Goal: Navigation & Orientation: Find specific page/section

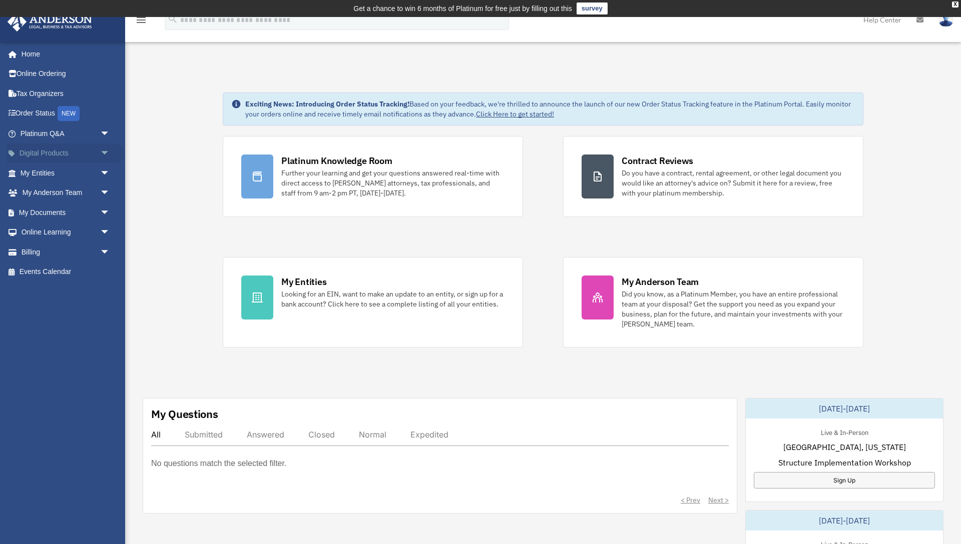
click at [107, 154] on span "arrow_drop_down" at bounding box center [110, 154] width 20 height 21
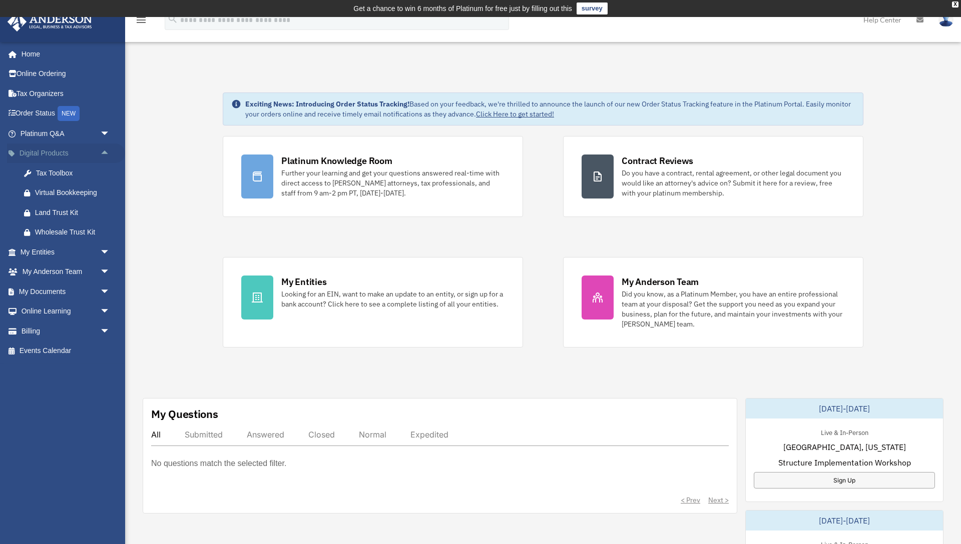
click at [107, 154] on span "arrow_drop_up" at bounding box center [110, 154] width 20 height 21
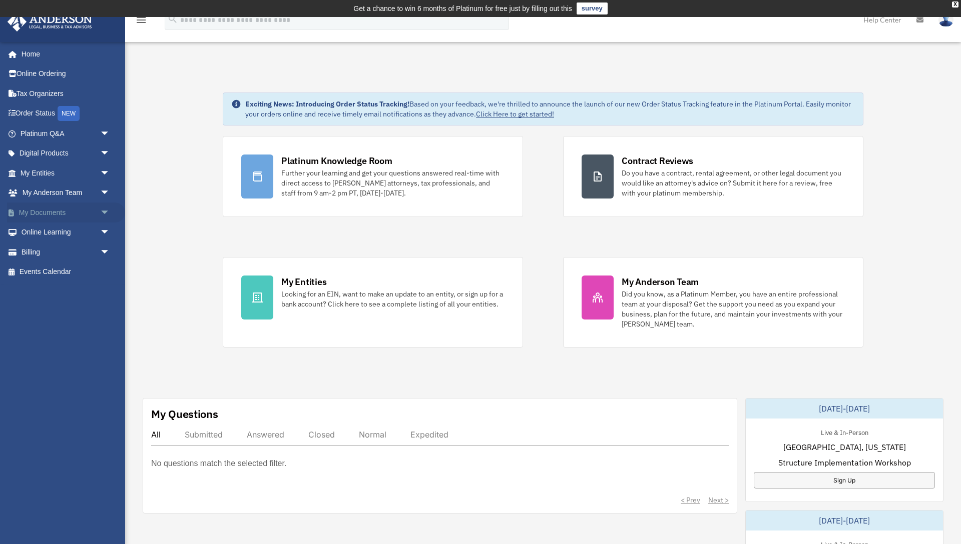
click at [106, 213] on span "arrow_drop_down" at bounding box center [110, 213] width 20 height 21
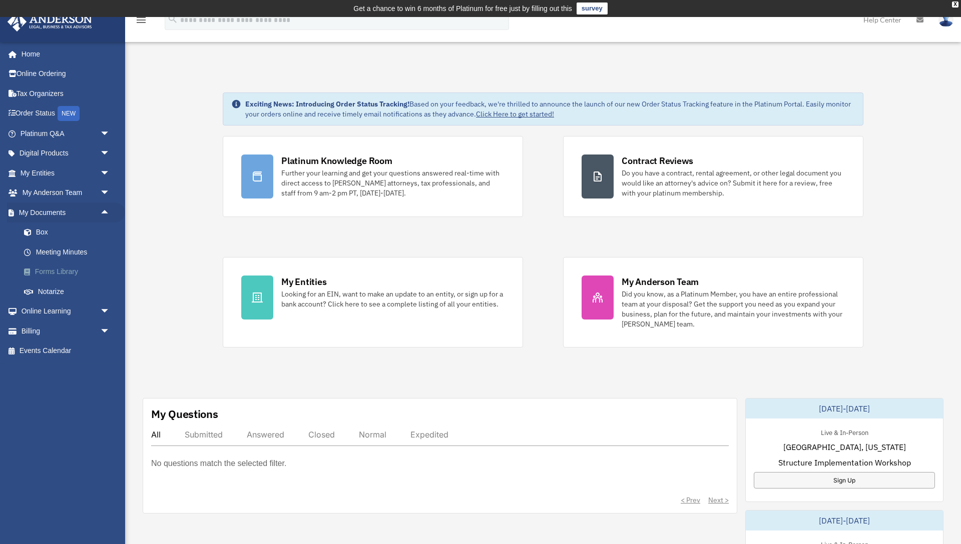
click at [71, 274] on link "Forms Library" at bounding box center [69, 272] width 111 height 20
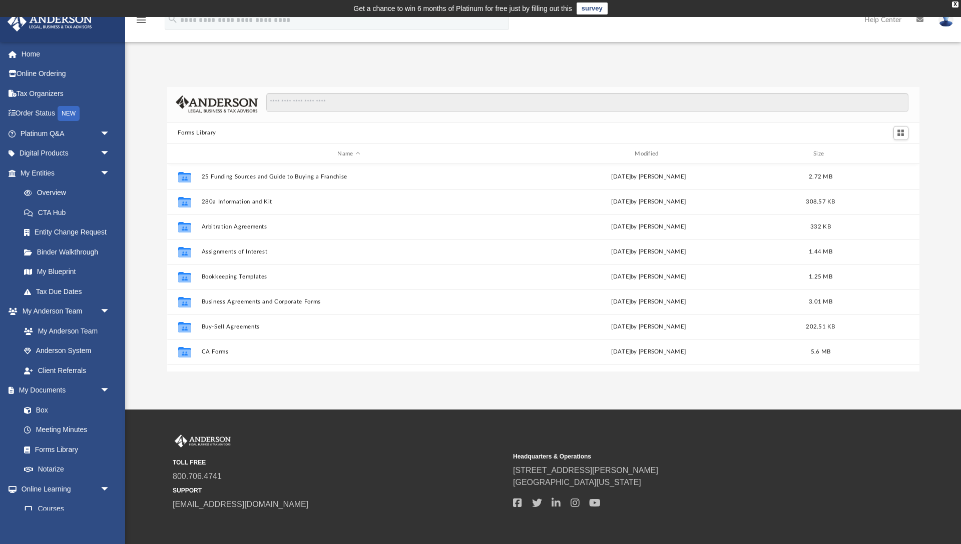
scroll to position [228, 752]
click at [72, 255] on link "Binder Walkthrough" at bounding box center [69, 252] width 111 height 20
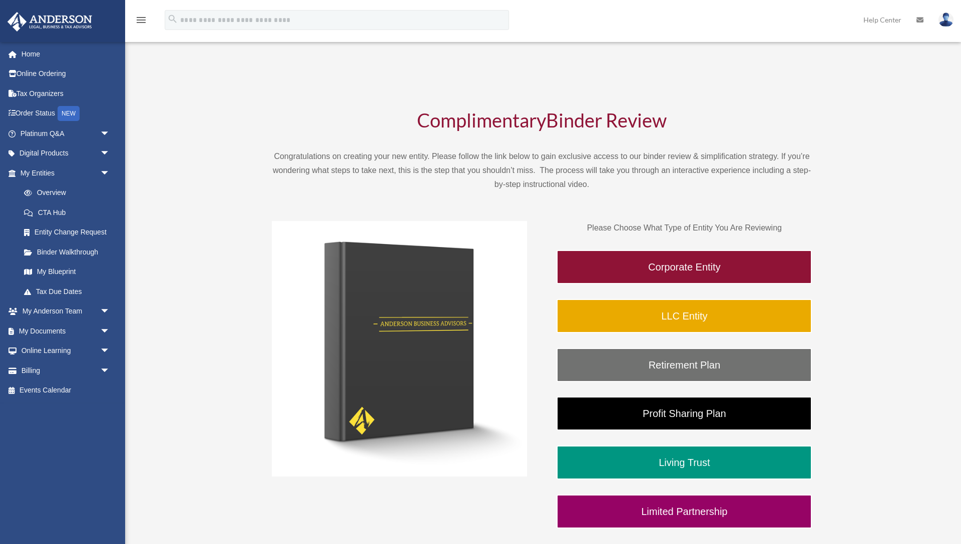
scroll to position [17, 0]
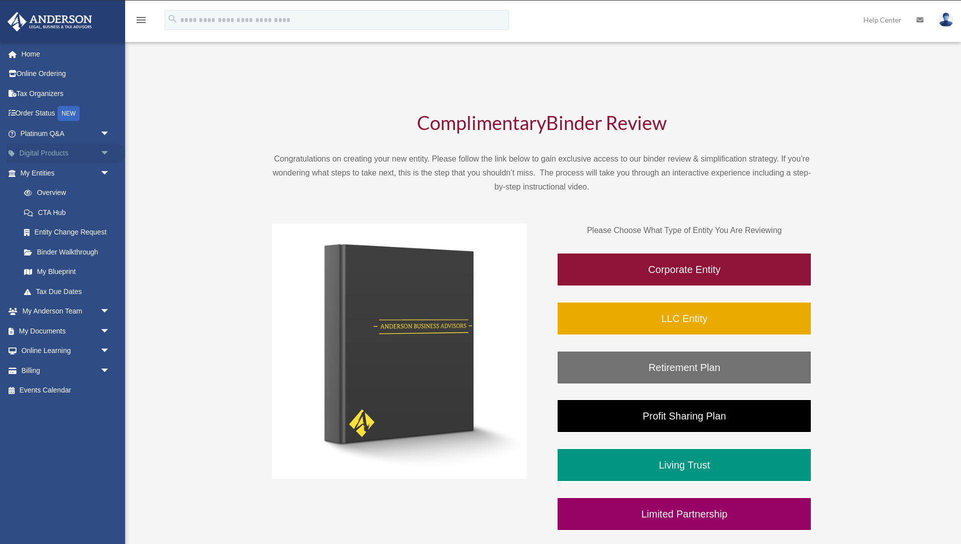
click at [106, 153] on span "arrow_drop_down" at bounding box center [110, 154] width 20 height 21
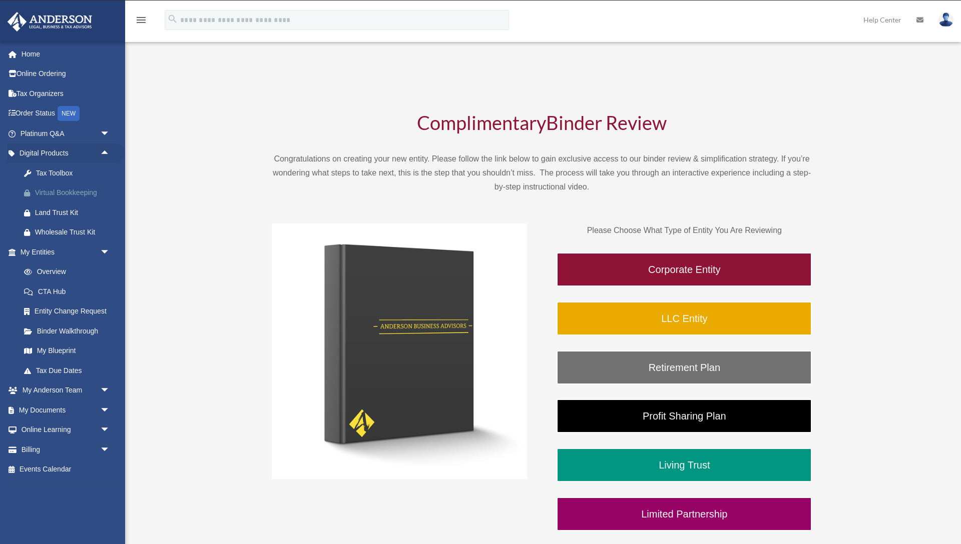
click at [65, 195] on div "Virtual Bookkeeping" at bounding box center [74, 193] width 78 height 13
click at [106, 408] on span "arrow_drop_down" at bounding box center [110, 410] width 20 height 21
click at [84, 451] on link "Meeting Minutes" at bounding box center [69, 450] width 111 height 20
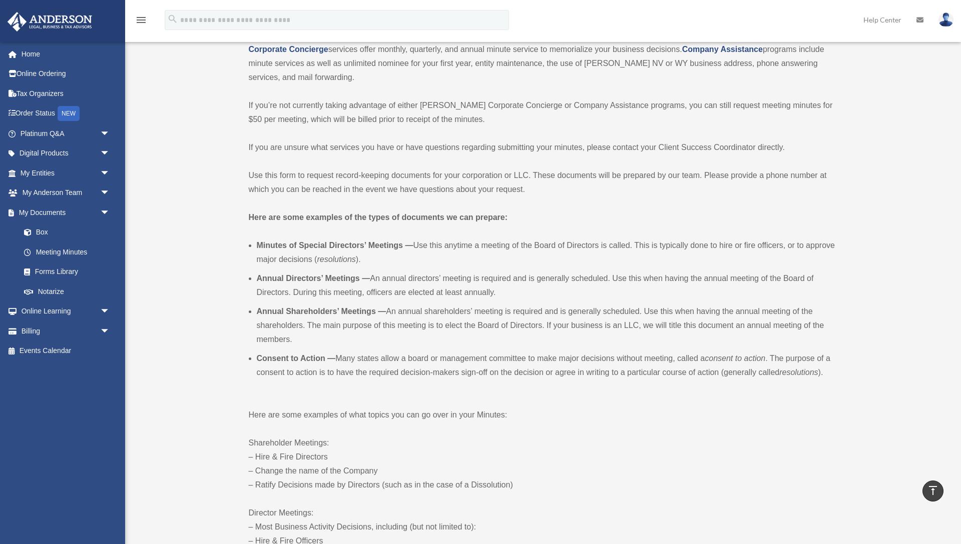
scroll to position [112, 0]
